Goal: Communication & Community: Answer question/provide support

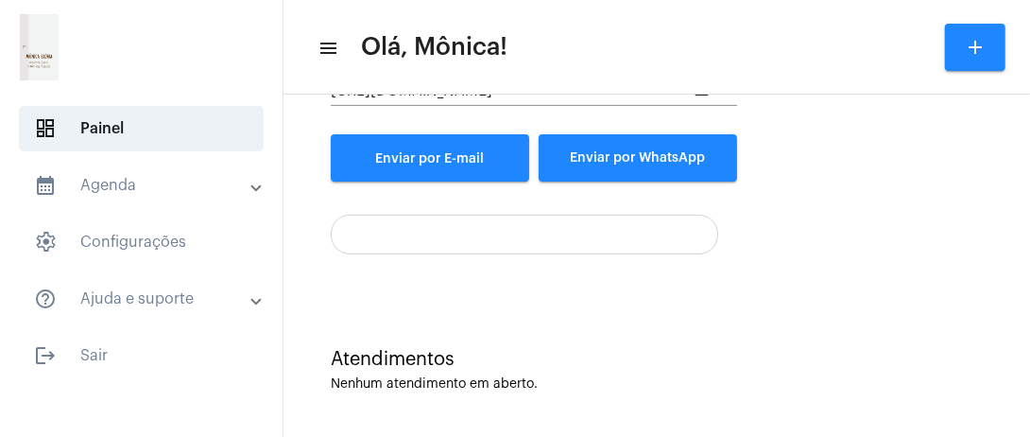
scroll to position [268, 0]
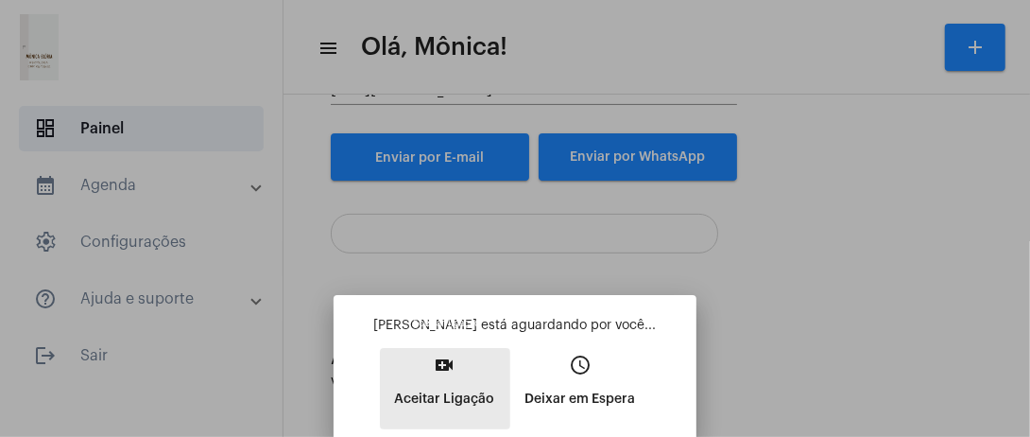
click at [478, 369] on button "video_call Aceitar Ligação" at bounding box center [445, 388] width 130 height 81
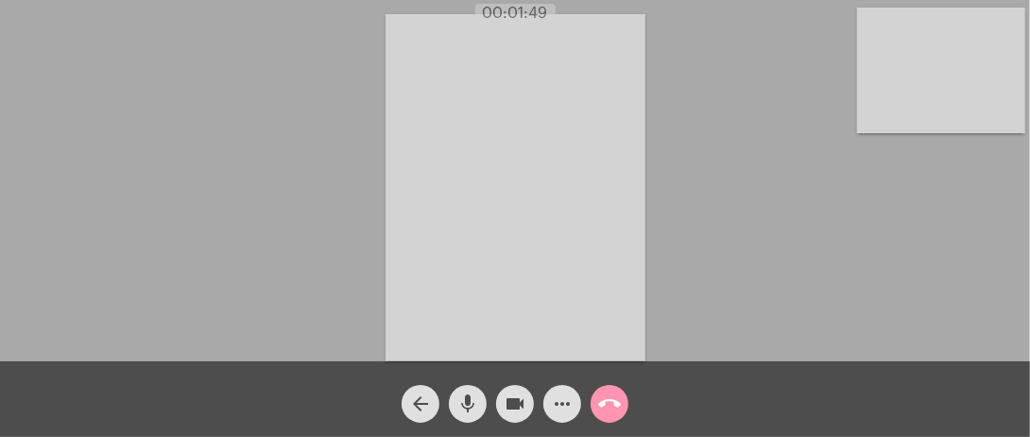
click at [161, 250] on div "Acessando Câmera e Microfone..." at bounding box center [515, 185] width 1027 height 361
click at [569, 404] on mat-icon "more_horiz" at bounding box center [562, 403] width 23 height 23
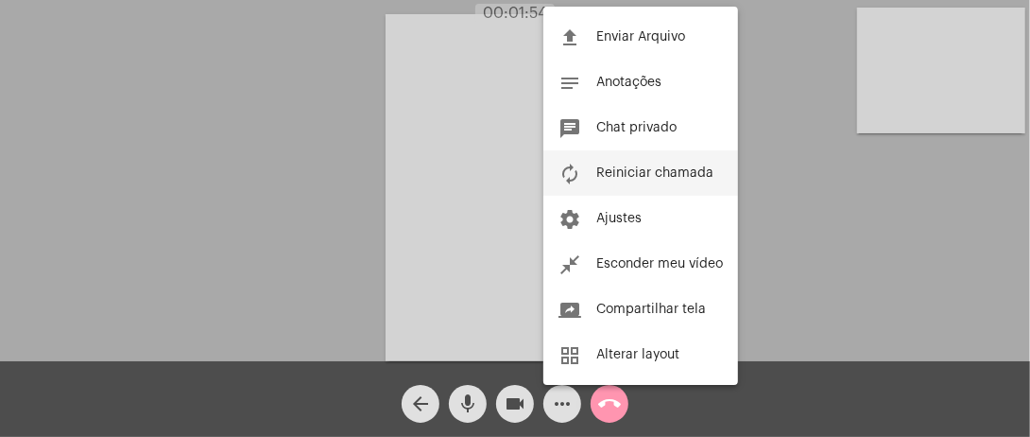
click at [655, 169] on span "Reiniciar chamada" at bounding box center [655, 172] width 117 height 13
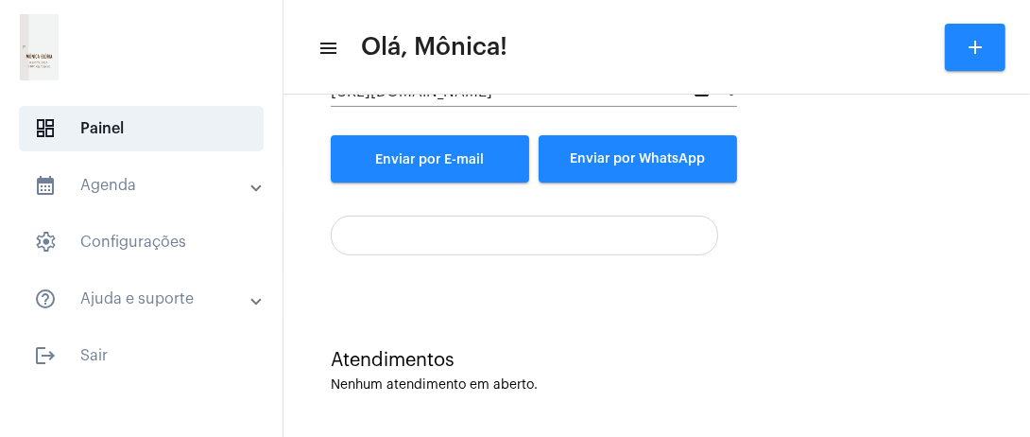
scroll to position [268, 0]
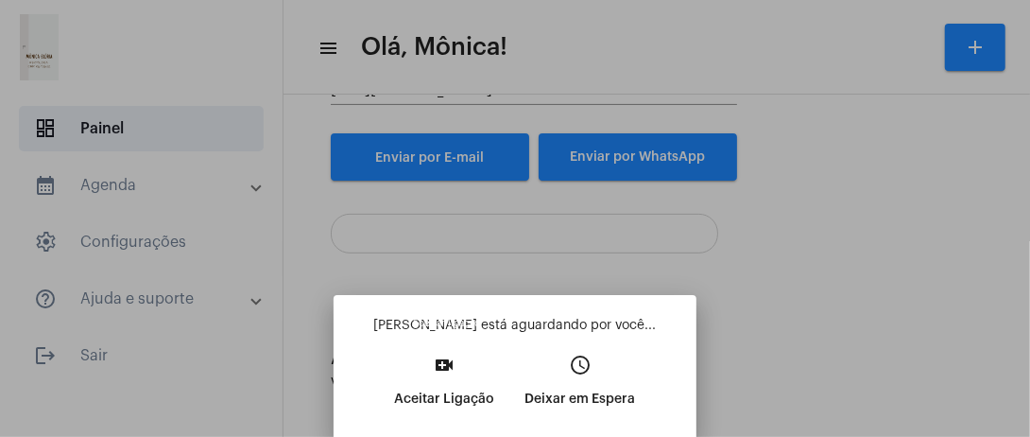
click at [397, 388] on p "Aceitar Ligação" at bounding box center [445, 399] width 100 height 34
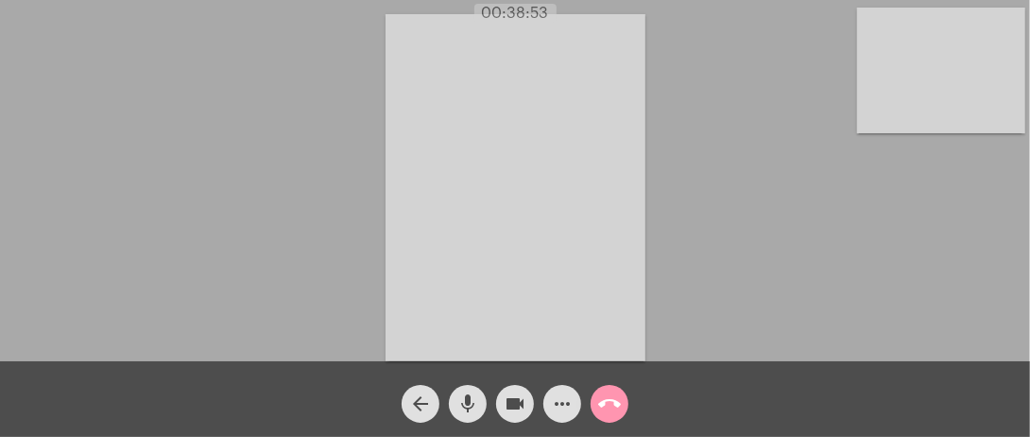
click at [594, 399] on button "call_end" at bounding box center [610, 404] width 38 height 38
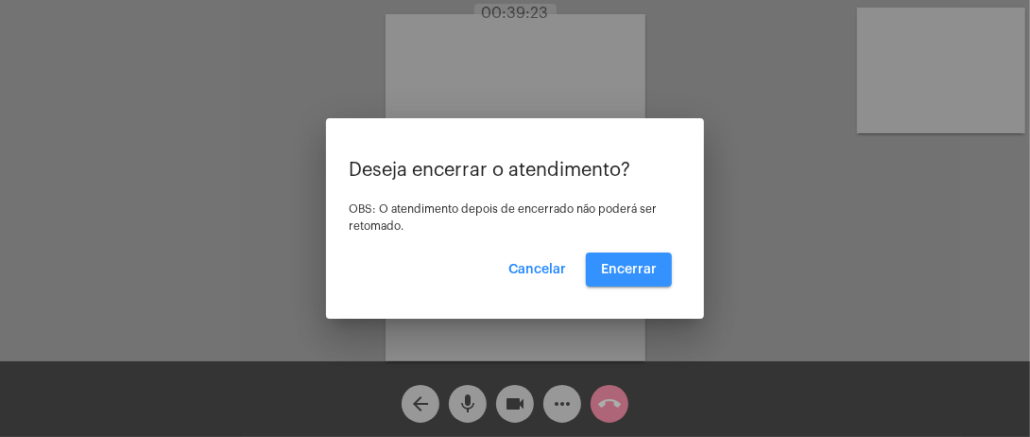
click at [631, 274] on span "Encerrar" at bounding box center [629, 269] width 56 height 13
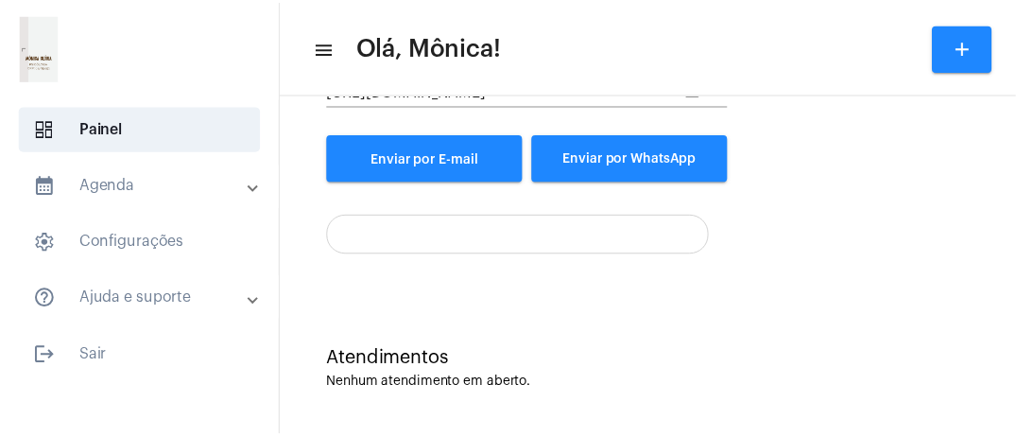
scroll to position [268, 0]
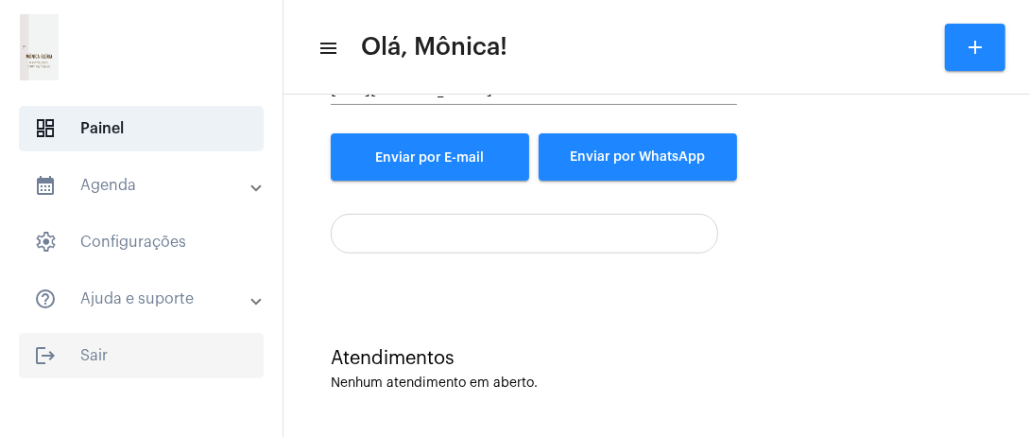
click at [106, 346] on span "logout Sair" at bounding box center [141, 355] width 245 height 45
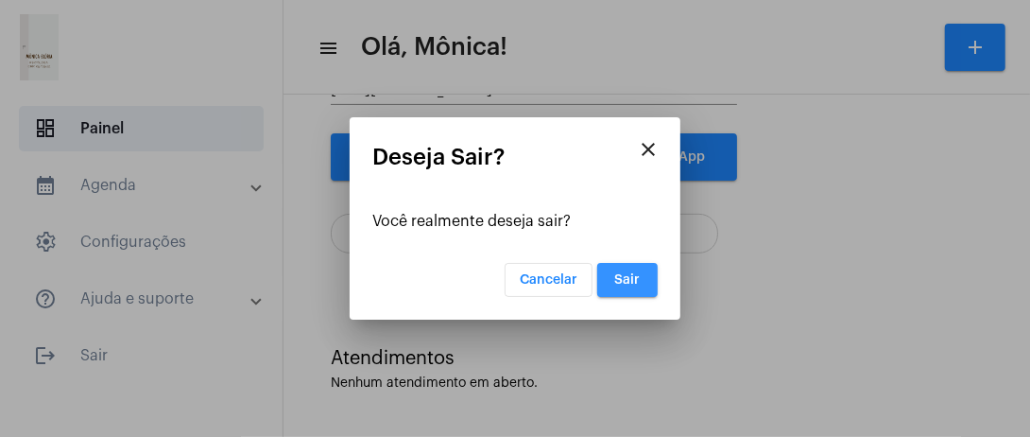
click at [648, 277] on button "Sair" at bounding box center [627, 280] width 61 height 34
